Goal: Task Accomplishment & Management: Manage account settings

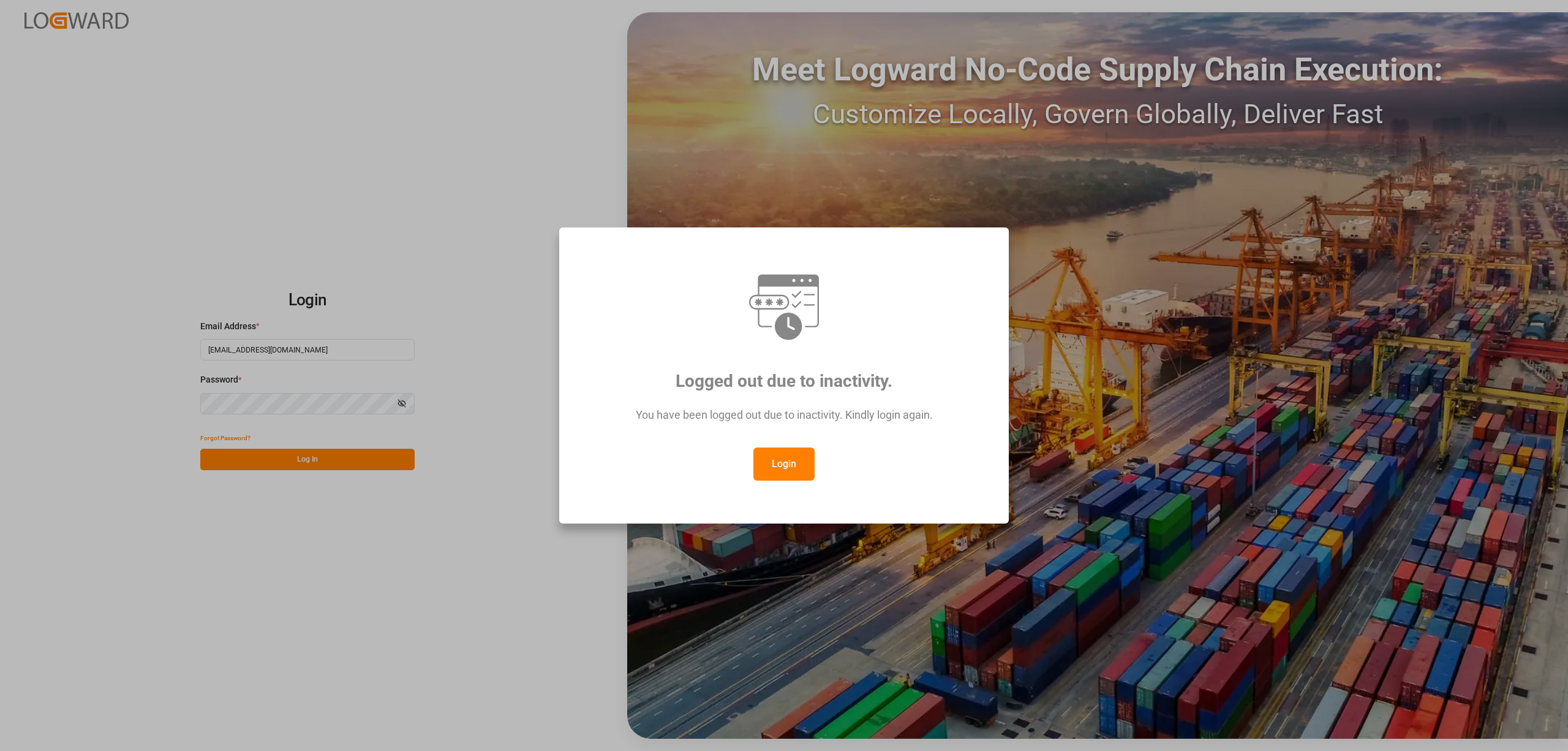
click at [787, 455] on button "Login" at bounding box center [784, 463] width 61 height 33
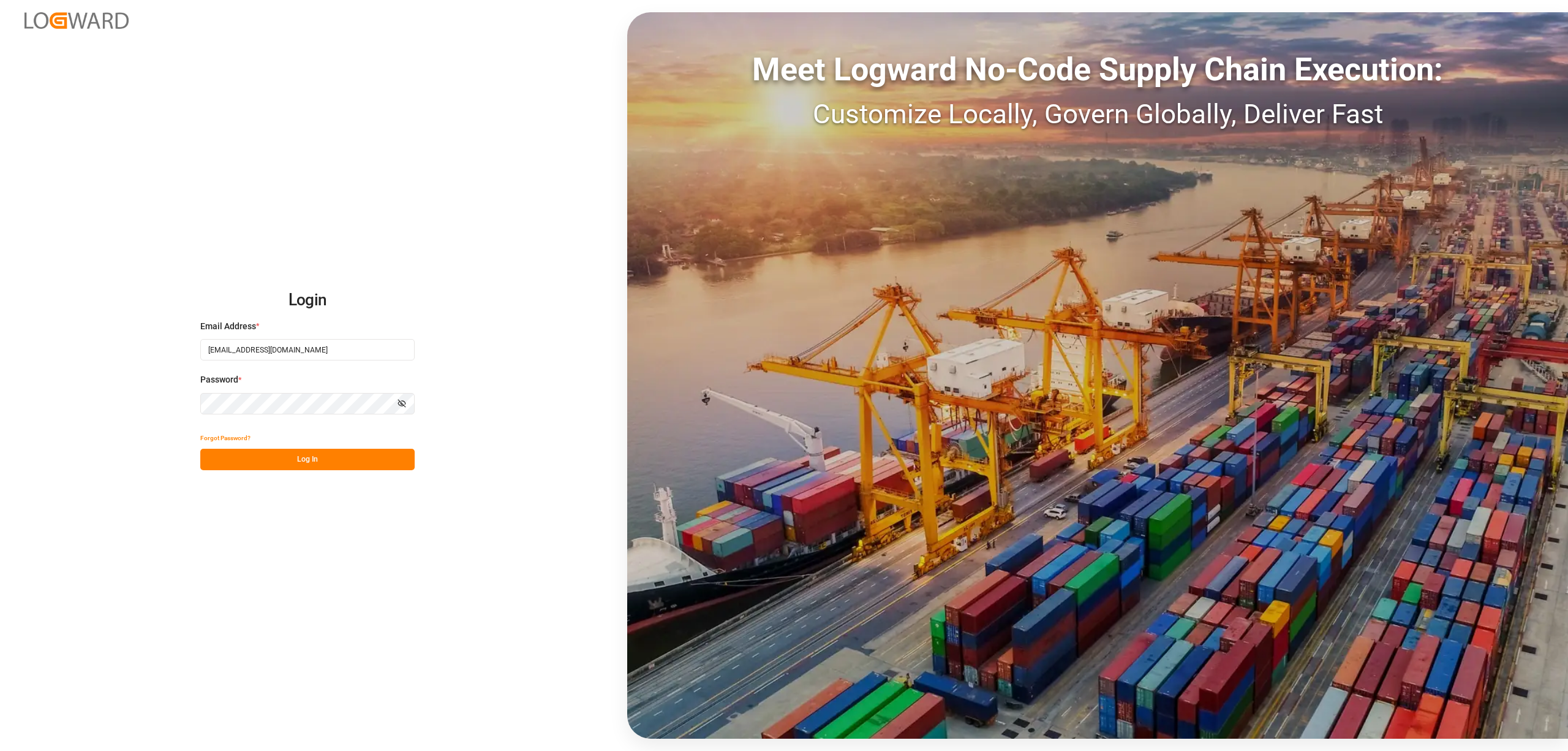
click at [388, 467] on button "Log In" at bounding box center [307, 459] width 215 height 21
